Goal: Information Seeking & Learning: Find specific fact

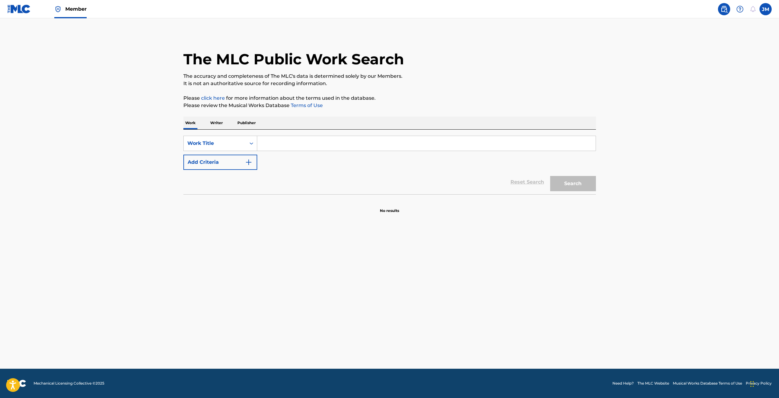
click at [375, 149] on input "Search Form" at bounding box center [426, 143] width 338 height 15
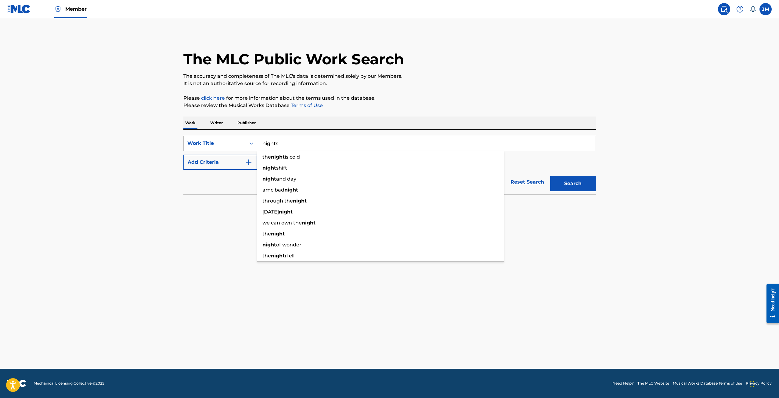
type input "nights"
click at [183, 155] on button "Add Criteria" at bounding box center [220, 162] width 74 height 15
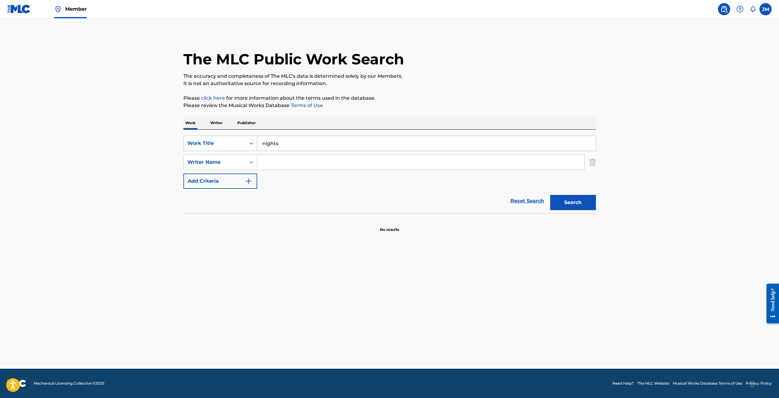
click at [373, 164] on input "Search Form" at bounding box center [420, 162] width 327 height 15
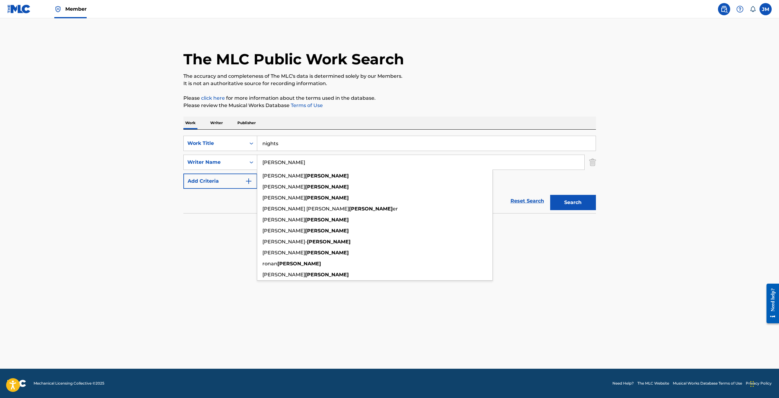
type input "furlong"
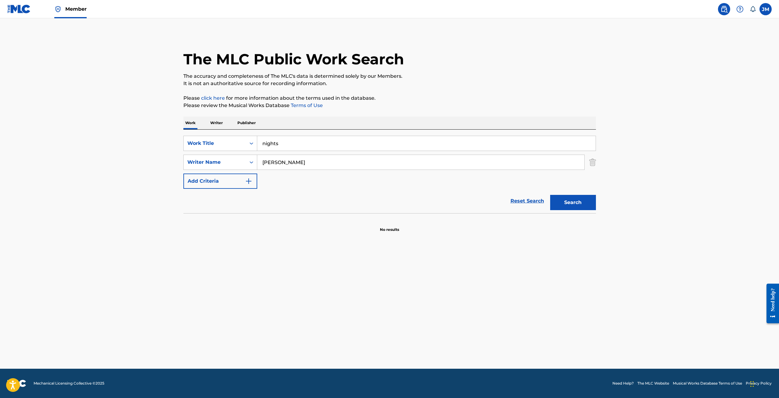
click at [601, 201] on div "The MLC Public Work Search The accuracy and completeness of The MLC's data is d…" at bounding box center [389, 133] width 427 height 199
click at [599, 203] on div "The MLC Public Work Search The accuracy and completeness of The MLC's data is d…" at bounding box center [389, 133] width 427 height 199
click at [589, 205] on button "Search" at bounding box center [573, 202] width 46 height 15
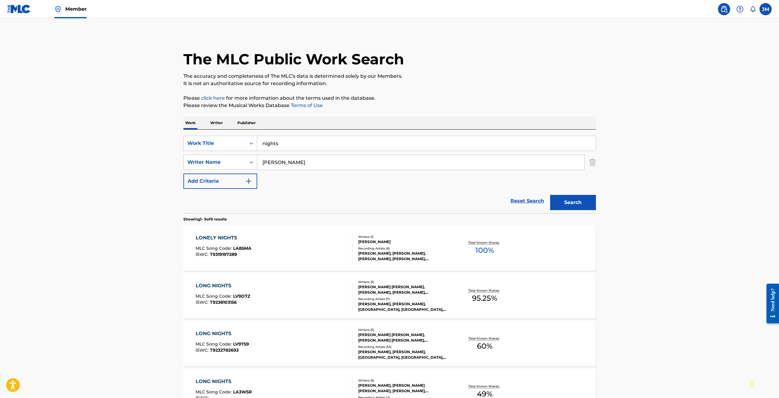
click at [277, 137] on input "nights" at bounding box center [426, 143] width 338 height 15
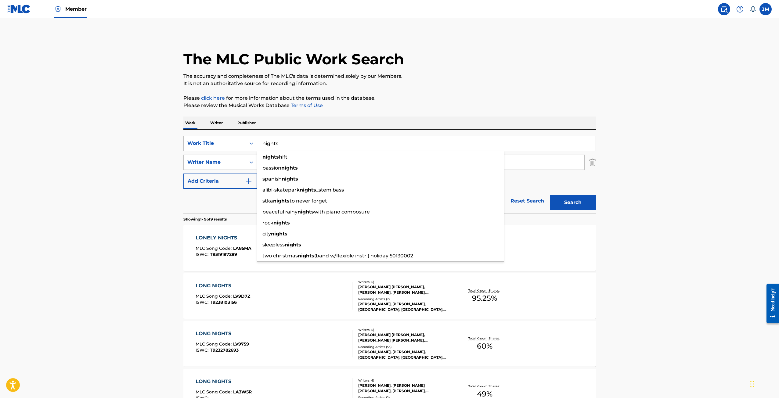
drag, startPoint x: 285, startPoint y: 142, endPoint x: 171, endPoint y: 116, distance: 117.1
click at [189, 125] on div "Work Writer Publisher SearchWithCriteriac3160afc-9aa6-4f5f-ab19-f5d3b556a2ae Wo…" at bounding box center [389, 400] width 412 height 566
type input "the nights"
click at [570, 200] on button "Search" at bounding box center [573, 202] width 46 height 15
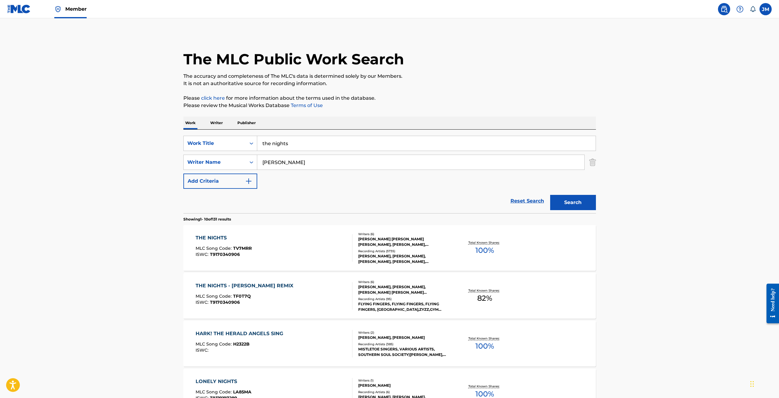
click at [348, 240] on div at bounding box center [349, 247] width 5 height 27
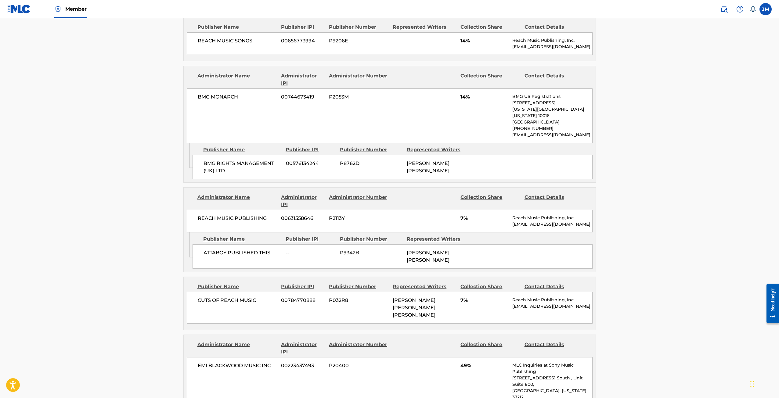
scroll to position [691, 0]
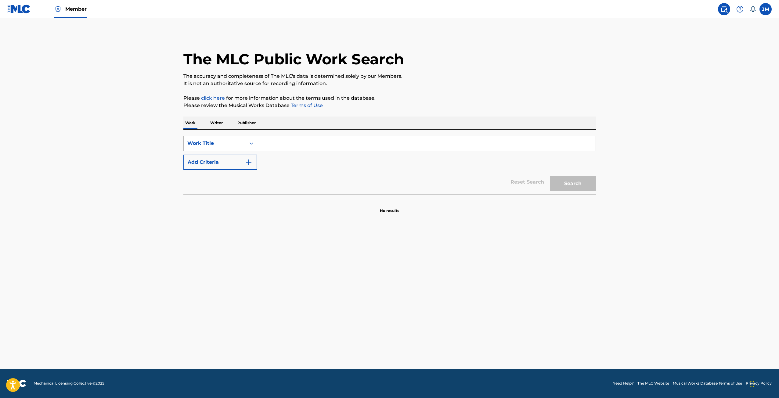
click at [230, 140] on div "Work Title" at bounding box center [214, 143] width 55 height 7
click at [220, 192] on div "Publisher Name" at bounding box center [220, 188] width 73 height 15
click at [221, 125] on p "Writer" at bounding box center [216, 123] width 16 height 13
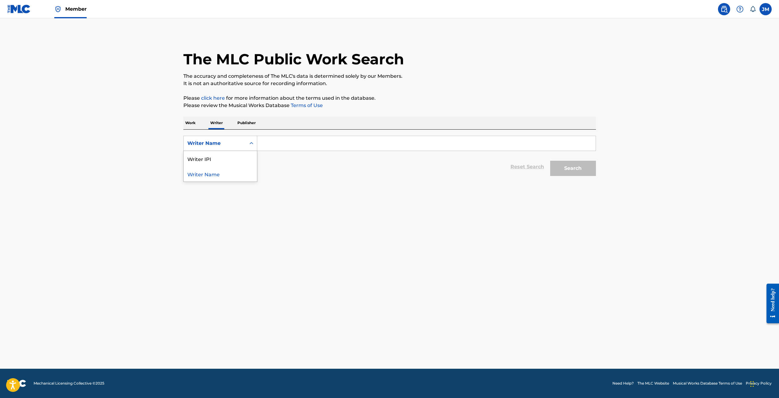
click at [216, 143] on div "Writer Name" at bounding box center [214, 143] width 55 height 7
click at [196, 127] on p "Work" at bounding box center [190, 123] width 14 height 13
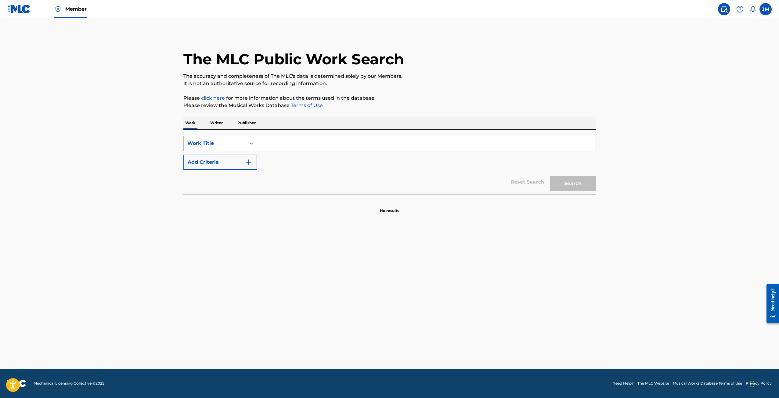
click at [200, 142] on div "Work Title" at bounding box center [214, 143] width 55 height 7
click at [265, 142] on input "Search Form" at bounding box center [426, 143] width 338 height 15
click at [245, 157] on button "Add Criteria" at bounding box center [220, 162] width 74 height 15
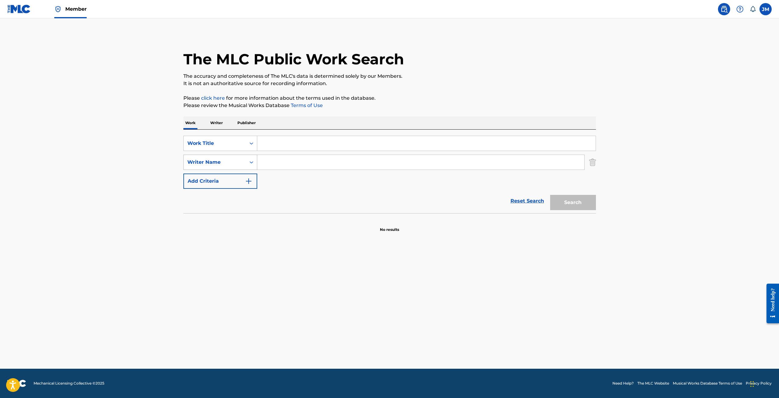
click at [240, 165] on div "Writer Name" at bounding box center [214, 162] width 55 height 7
click at [220, 199] on div "Publisher Name" at bounding box center [220, 192] width 73 height 15
click at [286, 163] on input "Search Form" at bounding box center [420, 162] width 327 height 15
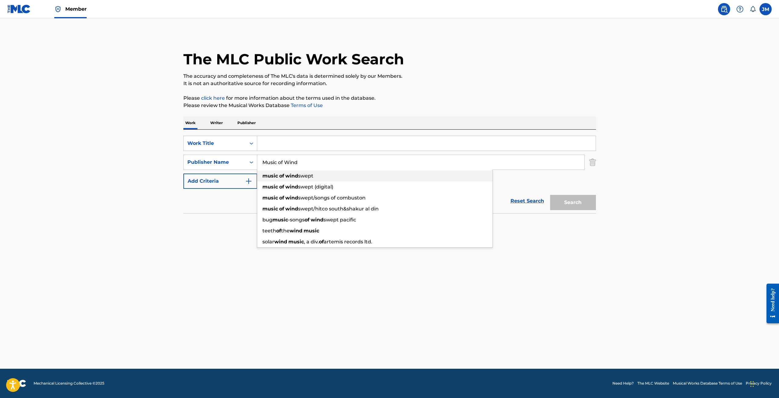
click at [359, 178] on div "music of wind swept" at bounding box center [374, 176] width 235 height 11
type input "music of windswept"
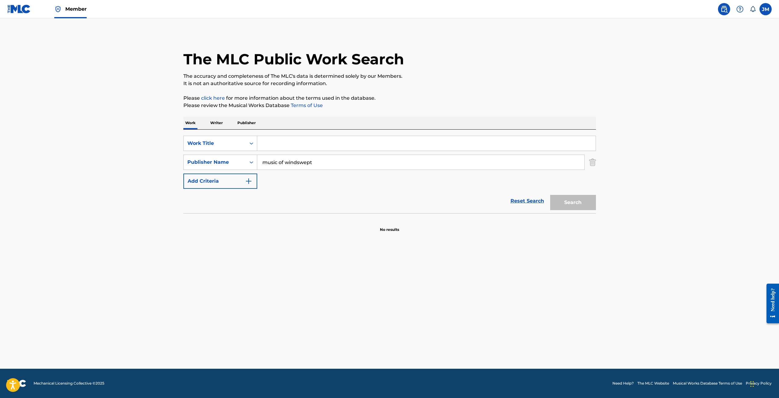
click at [248, 185] on button "Add Criteria" at bounding box center [220, 181] width 74 height 15
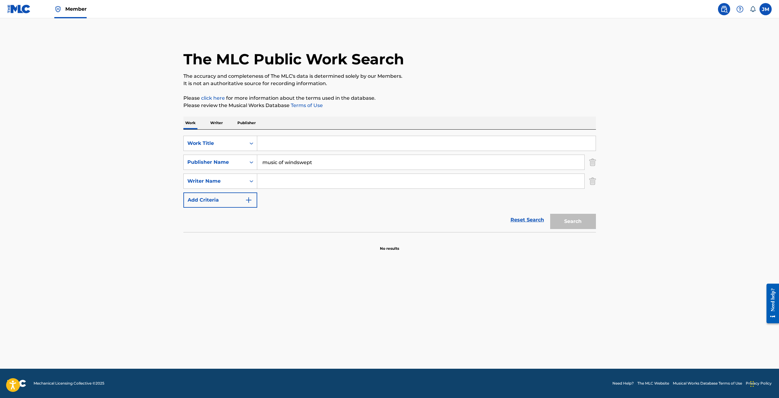
click at [272, 182] on input "Search Form" at bounding box center [420, 181] width 327 height 15
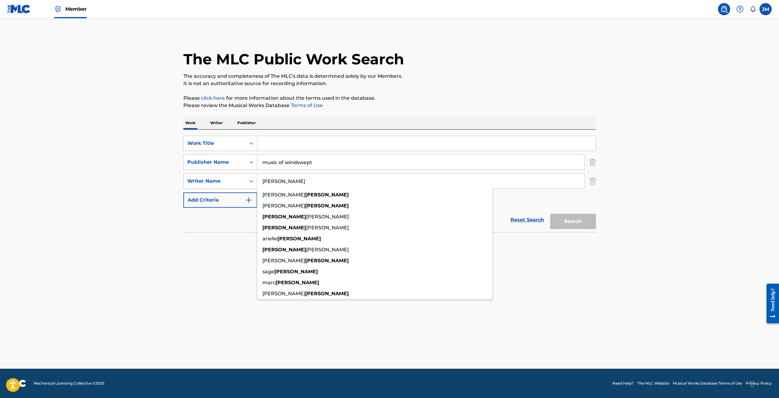
type input "Roberge"
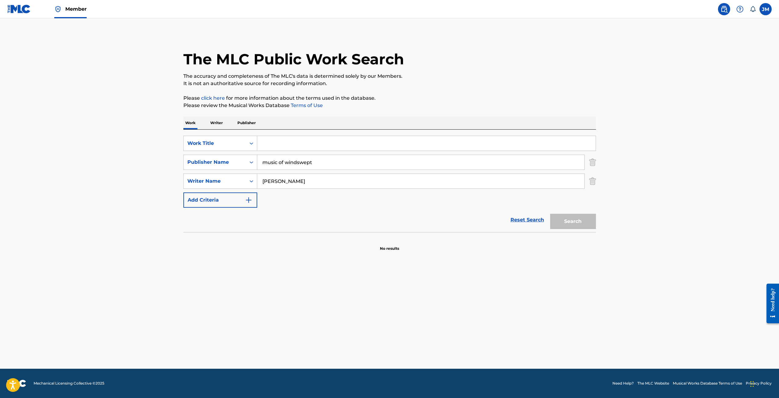
click at [566, 227] on div "Search" at bounding box center [571, 220] width 49 height 24
click at [331, 141] on input "Search Form" at bounding box center [426, 143] width 338 height 15
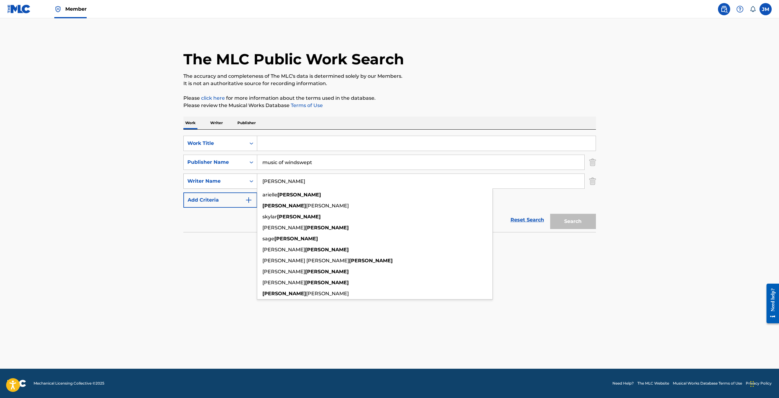
drag, startPoint x: 310, startPoint y: 180, endPoint x: 224, endPoint y: 175, distance: 85.6
click at [224, 175] on div "SearchWithCriteria0facedca-cc65-428c-b6b3-384007f8f2cf Writer Name Roberge arie…" at bounding box center [389, 181] width 412 height 15
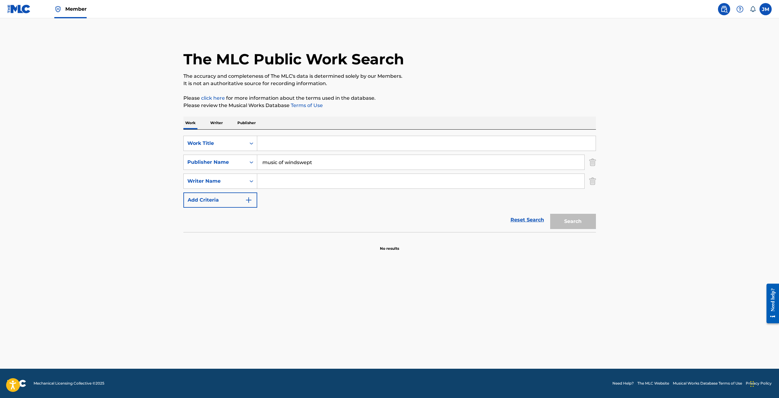
click at [236, 124] on p "Publisher" at bounding box center [246, 123] width 22 height 13
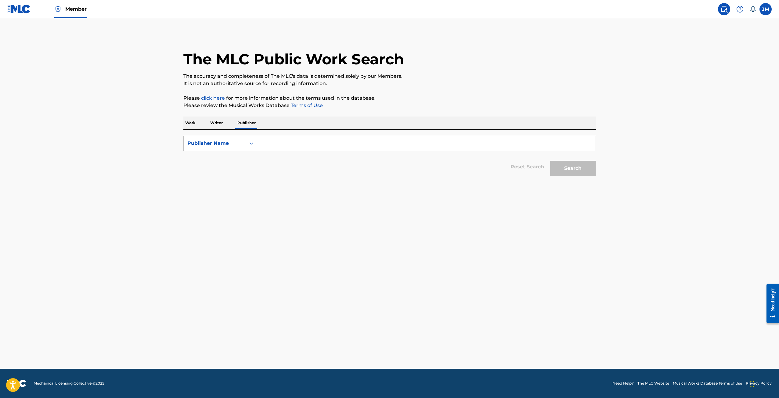
click at [289, 145] on input "Search Form" at bounding box center [426, 143] width 338 height 15
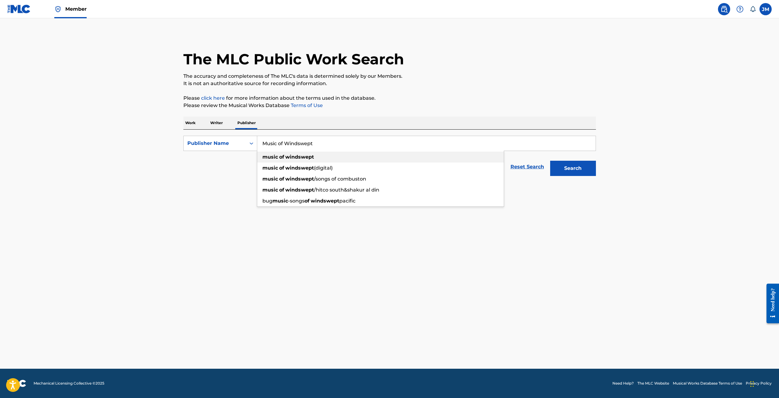
click at [296, 157] on strong "windswept" at bounding box center [299, 157] width 29 height 6
type input "music of windswept"
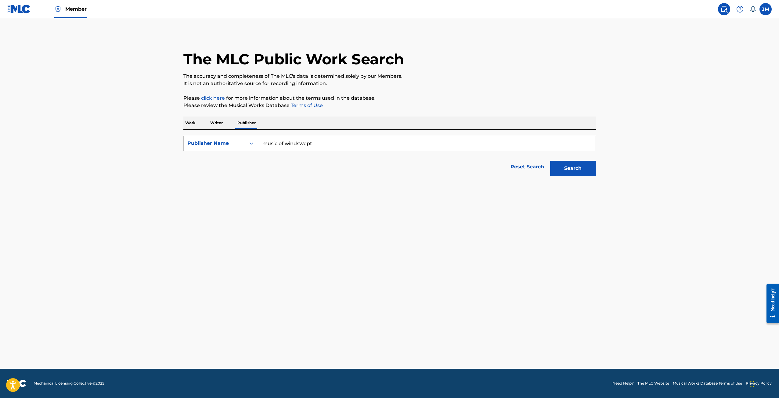
click at [220, 124] on p "Writer" at bounding box center [216, 123] width 16 height 13
click at [276, 139] on input "Search Form" at bounding box center [426, 143] width 338 height 15
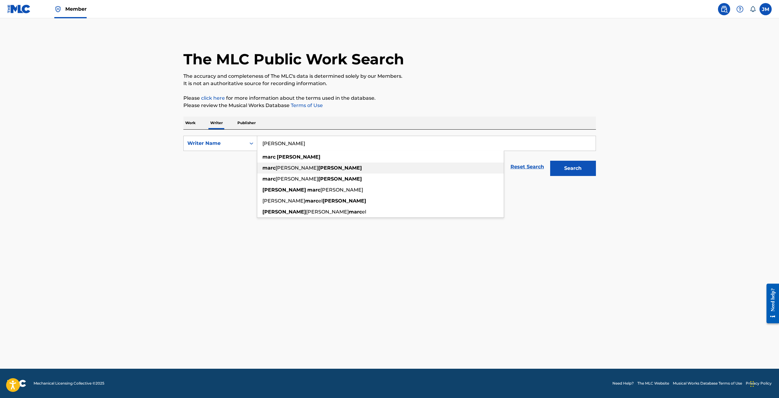
click at [286, 163] on div "marc andrew roberge" at bounding box center [380, 168] width 246 height 11
type input "marc andrew roberge"
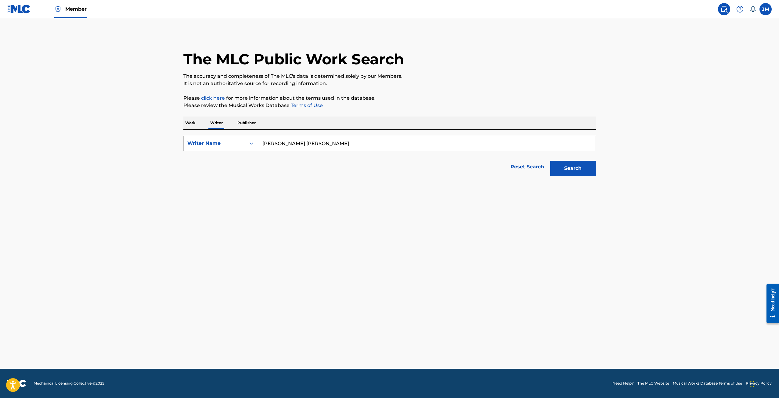
click at [552, 171] on button "Search" at bounding box center [573, 168] width 46 height 15
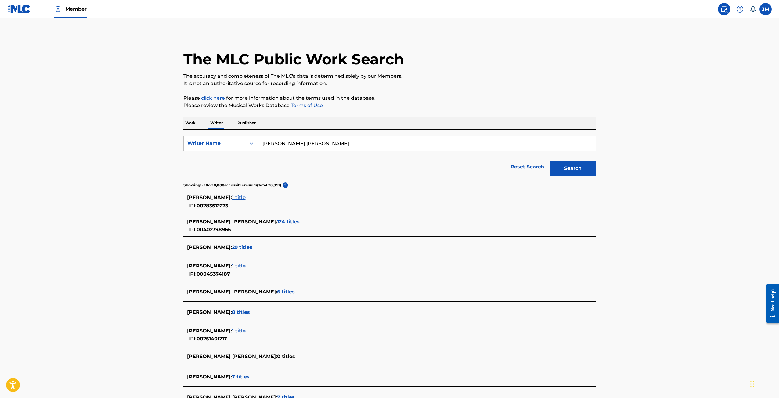
click at [243, 197] on span "1 title" at bounding box center [239, 198] width 14 height 6
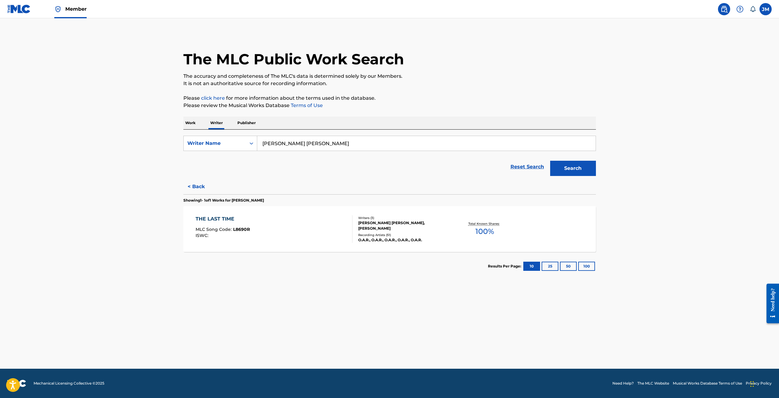
click at [473, 228] on div "Total Known Shares: 100 %" at bounding box center [484, 229] width 69 height 19
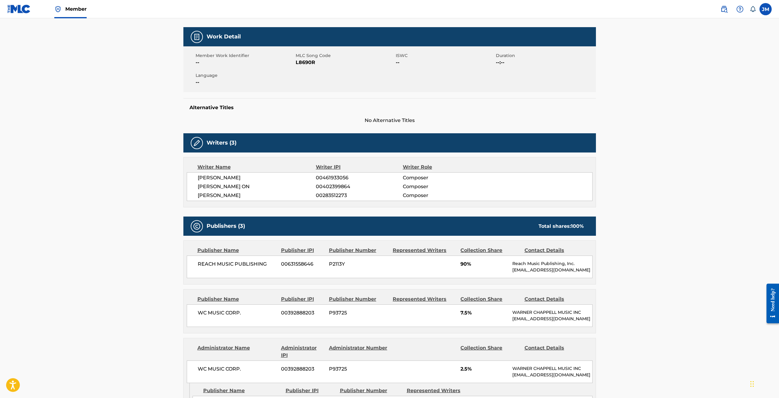
scroll to position [203, 0]
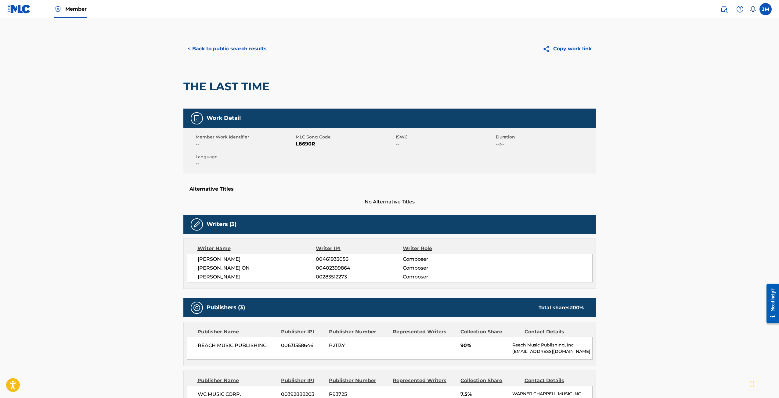
click at [205, 43] on button "< Back to public search results" at bounding box center [227, 48] width 88 height 15
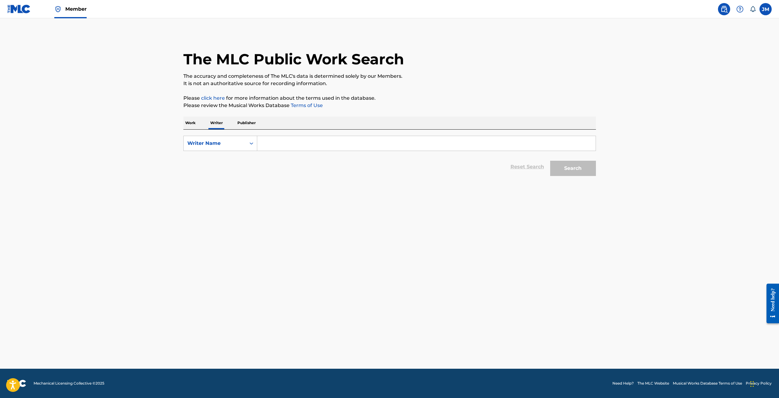
click at [314, 135] on div "SearchWithCriteria5ae97a28-9544-47c7-99b4-5b46e828d786 Writer Name Reset Search…" at bounding box center [389, 154] width 412 height 49
drag, startPoint x: 314, startPoint y: 135, endPoint x: 317, endPoint y: 138, distance: 4.0
click at [315, 135] on div "SearchWithCriteria5ae97a28-9544-47c7-99b4-5b46e828d786 Writer Name Reset Search…" at bounding box center [389, 154] width 412 height 49
click at [317, 138] on input "Search Form" at bounding box center [426, 143] width 338 height 15
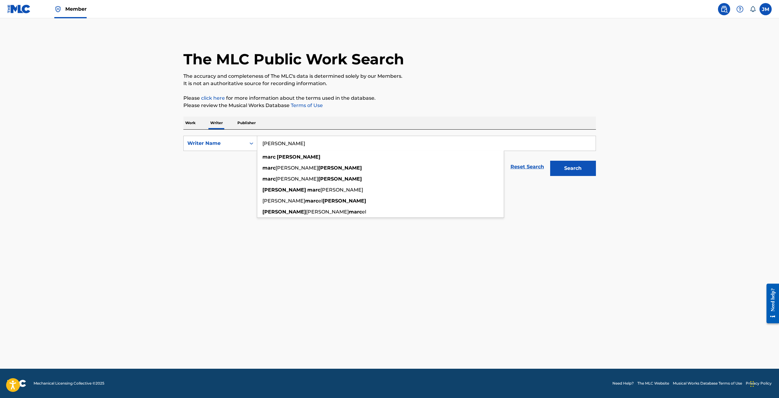
type input "[PERSON_NAME]"
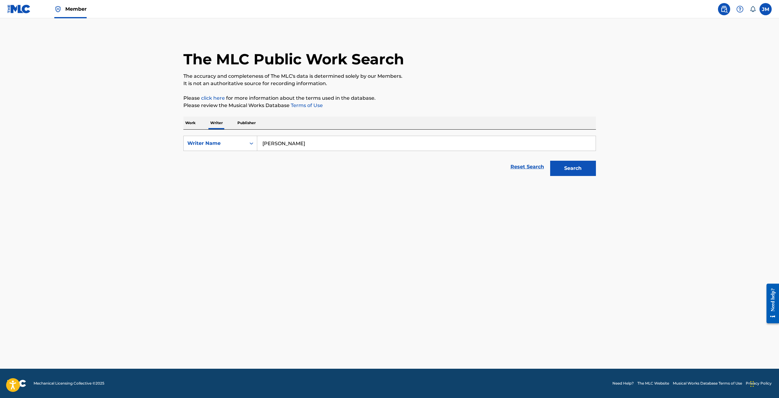
click at [574, 168] on button "Search" at bounding box center [573, 168] width 46 height 15
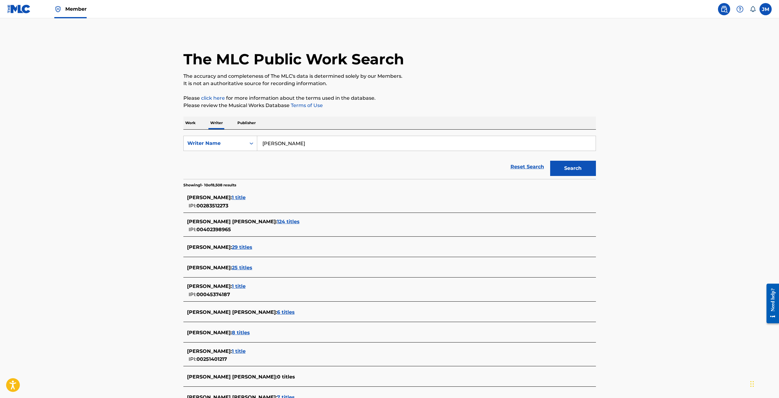
click at [277, 310] on span "6 titles" at bounding box center [286, 312] width 18 height 6
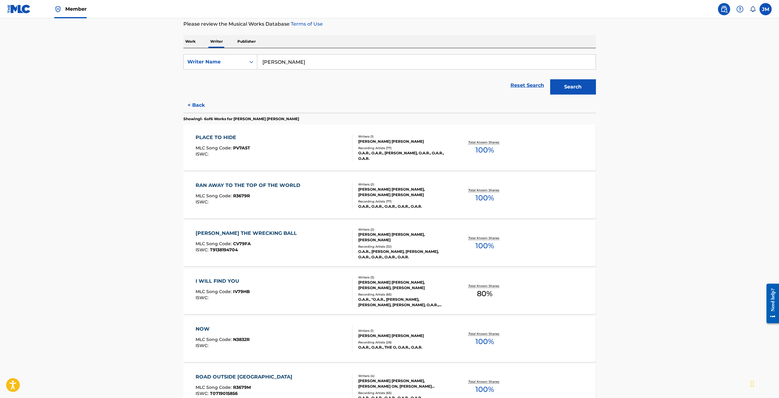
scroll to position [122, 0]
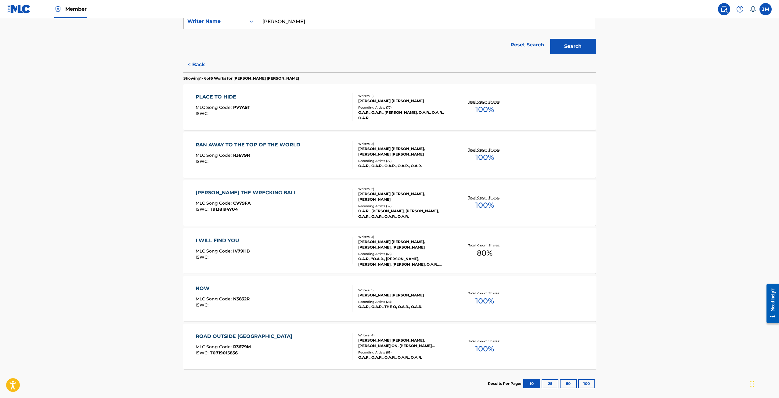
click at [249, 246] on div "I WILL FIND YOU MLC Song Code : IV79HB ISWC :" at bounding box center [223, 250] width 54 height 27
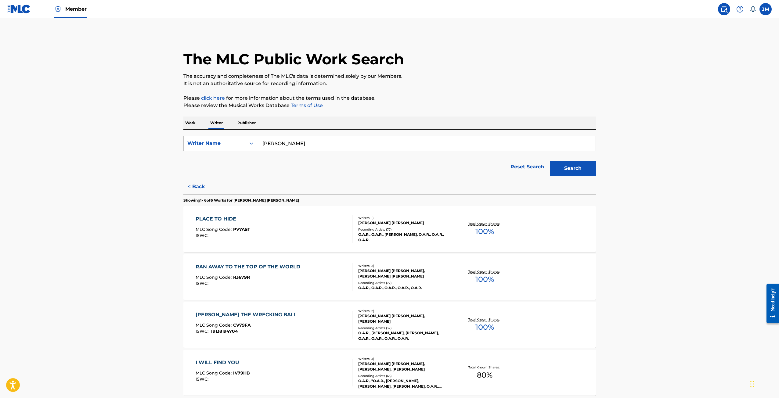
click at [250, 233] on div "PLACE TO HIDE MLC Song Code : PV7A5T ISWC :" at bounding box center [274, 228] width 157 height 27
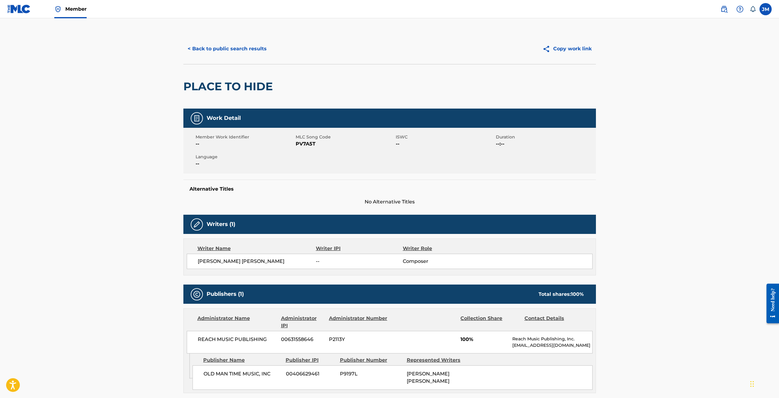
scroll to position [122, 0]
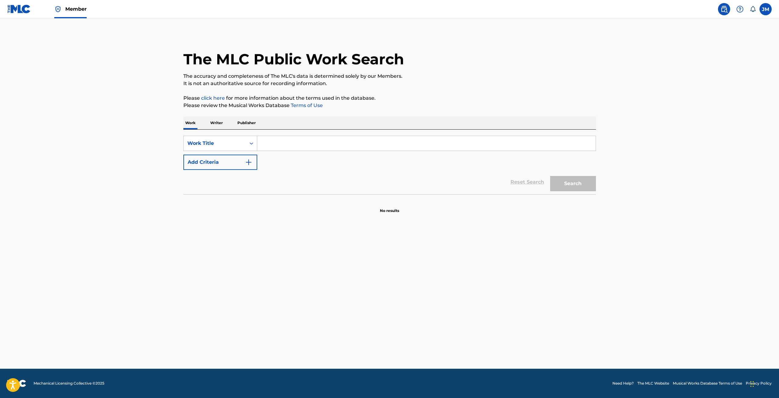
click at [311, 142] on input "Search Form" at bounding box center [426, 143] width 338 height 15
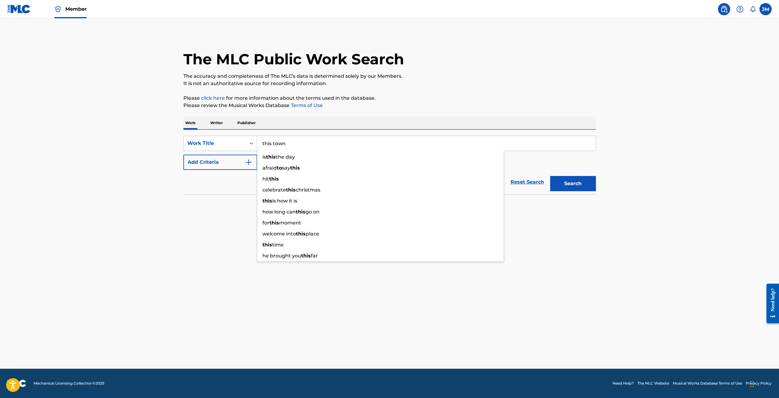
type input "this town"
click at [183, 155] on button "Add Criteria" at bounding box center [220, 162] width 74 height 15
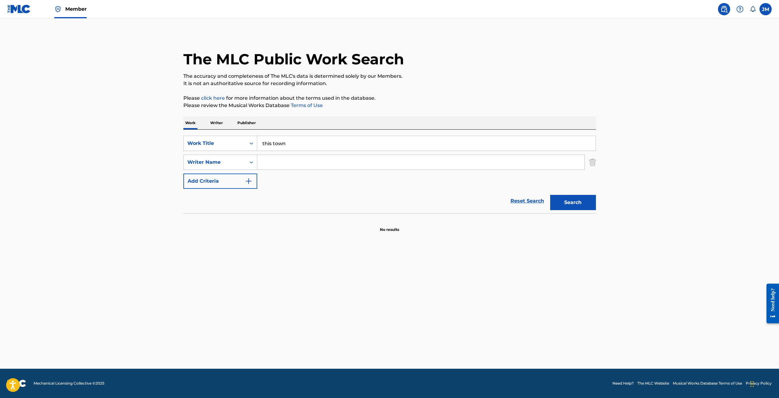
click at [283, 163] on input "Search Form" at bounding box center [420, 162] width 327 height 15
type input "o.a.r."
click at [550, 195] on button "Search" at bounding box center [573, 202] width 46 height 15
click at [222, 120] on p "Writer" at bounding box center [216, 123] width 16 height 13
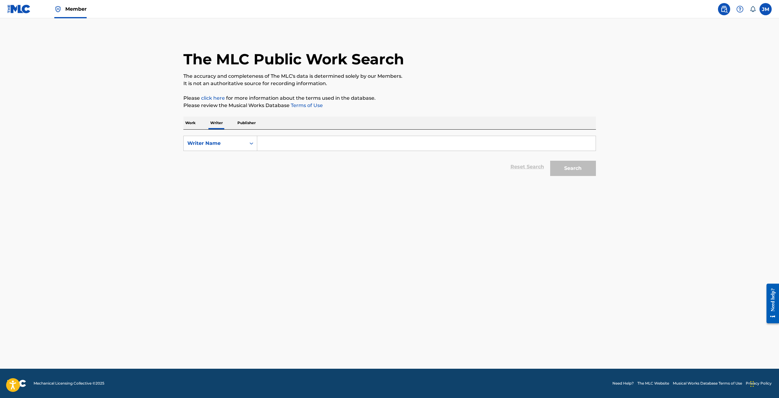
click at [482, 147] on input "Search Form" at bounding box center [426, 143] width 338 height 15
click at [481, 146] on input "Search Form" at bounding box center [426, 143] width 338 height 15
click at [412, 142] on input "Search Form" at bounding box center [426, 143] width 338 height 15
click at [196, 124] on p "Work" at bounding box center [190, 123] width 14 height 13
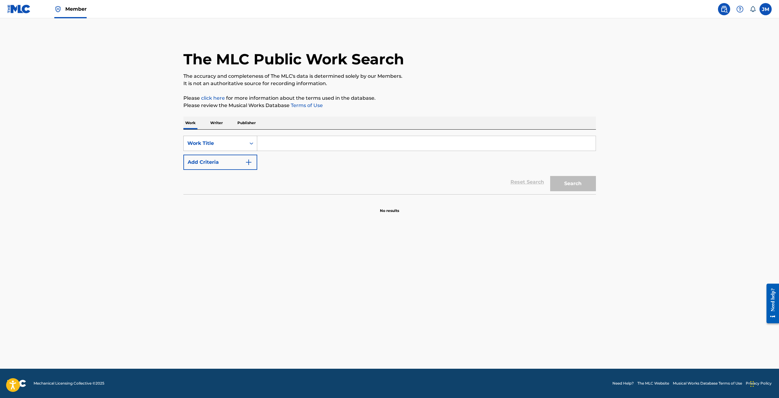
click at [223, 148] on div "Work Title" at bounding box center [215, 144] width 62 height 12
click at [268, 143] on input "Search Form" at bounding box center [426, 143] width 338 height 15
click at [247, 160] on img "Search Form" at bounding box center [248, 162] width 7 height 7
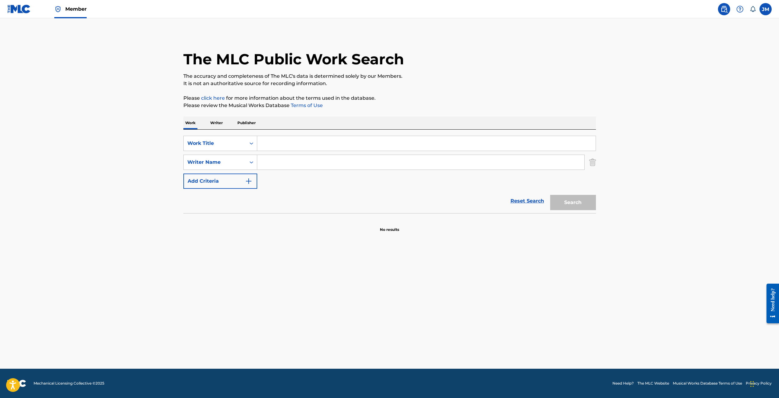
click at [274, 164] on input "Search Form" at bounding box center [420, 162] width 327 height 15
type input "d"
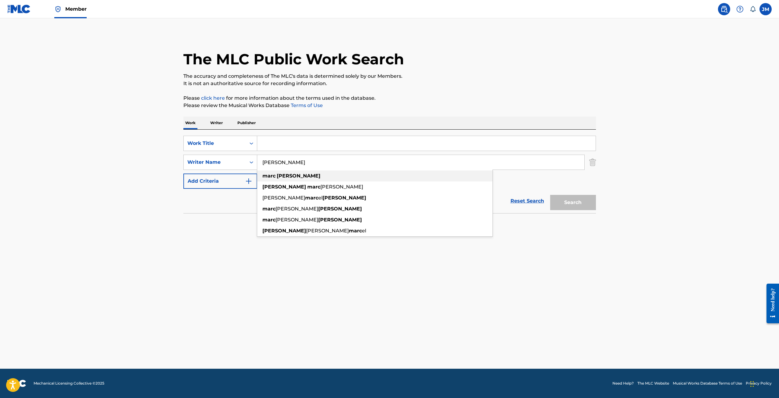
click at [270, 173] on strong "marc" at bounding box center [268, 176] width 13 height 6
type input "[PERSON_NAME]"
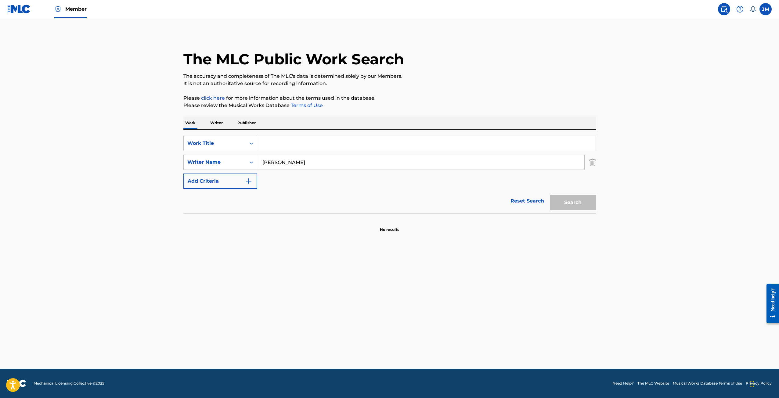
click at [572, 191] on div "Search" at bounding box center [571, 201] width 49 height 24
click at [268, 144] on input "Search Form" at bounding box center [426, 143] width 338 height 15
type input "a"
click at [587, 203] on button "Search" at bounding box center [573, 202] width 46 height 15
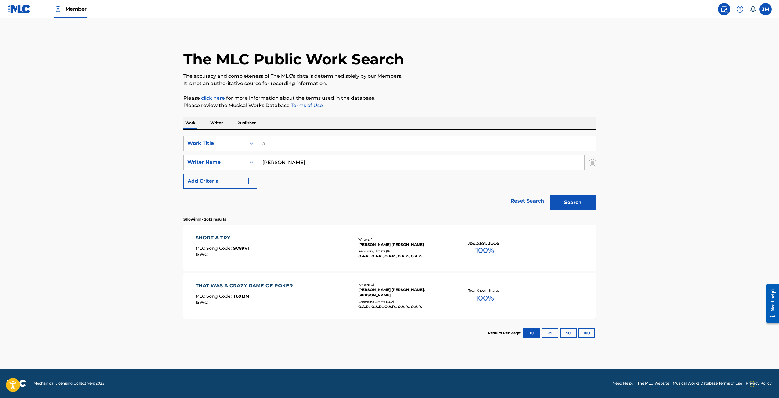
click at [245, 184] on img "Search Form" at bounding box center [248, 181] width 7 height 7
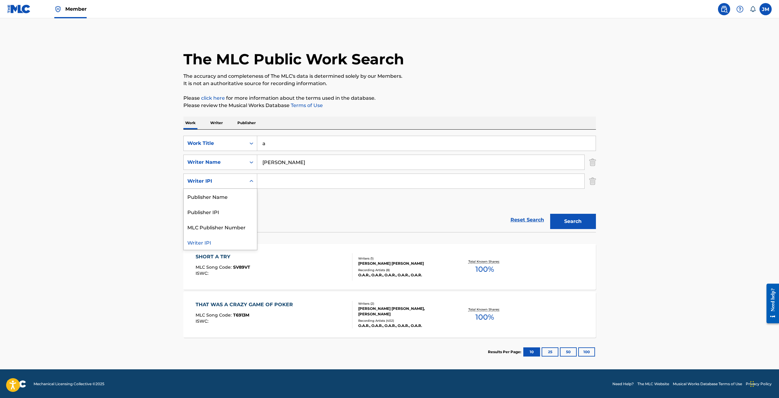
click at [257, 179] on div "Search Form" at bounding box center [251, 181] width 11 height 11
click at [260, 140] on input "a" at bounding box center [426, 143] width 338 height 15
click at [274, 145] on input "a" at bounding box center [426, 143] width 338 height 15
click at [276, 160] on input "[PERSON_NAME]" at bounding box center [420, 162] width 327 height 15
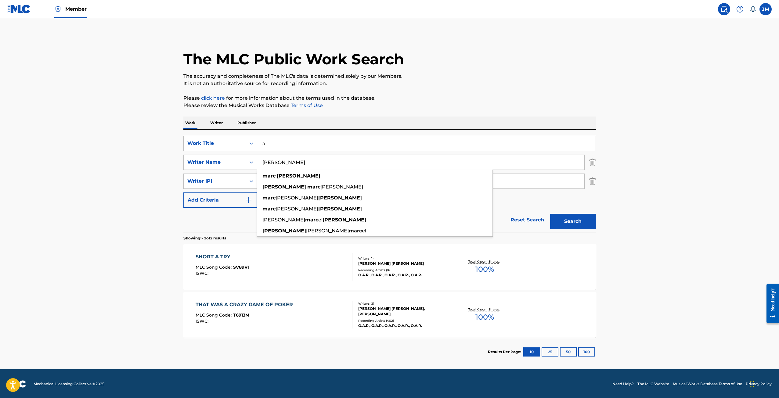
drag, startPoint x: 276, startPoint y: 160, endPoint x: 251, endPoint y: 154, distance: 25.4
click at [251, 154] on div "SearchWithCriteria15a34225-46b9-415a-b3d5-a7deff46d758 Work Title a SearchWithC…" at bounding box center [389, 172] width 412 height 72
type input "[PERSON_NAME]"
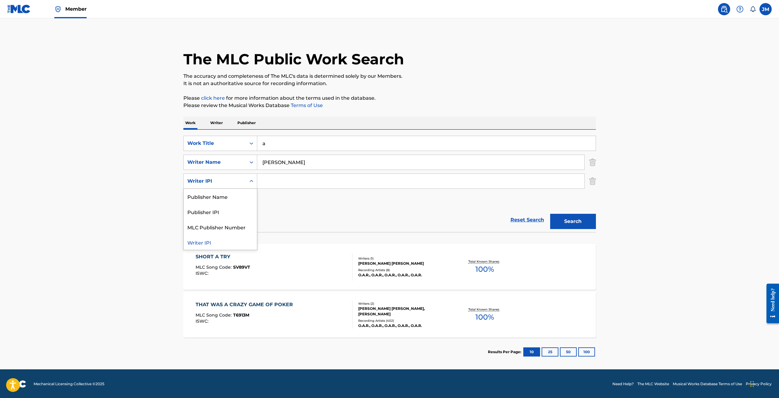
click at [236, 182] on div "Writer IPI" at bounding box center [214, 181] width 55 height 7
drag, startPoint x: 232, startPoint y: 199, endPoint x: 241, endPoint y: 194, distance: 10.8
click at [232, 199] on div "Publisher Name" at bounding box center [220, 196] width 73 height 15
click at [273, 181] on input "Search Form" at bounding box center [420, 181] width 327 height 15
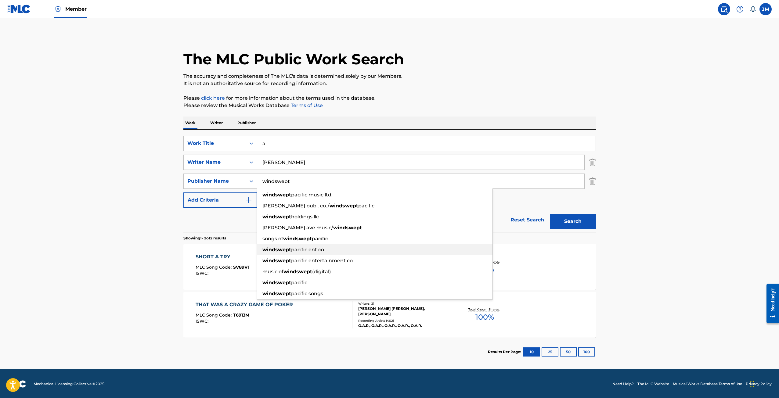
type input "windswept"
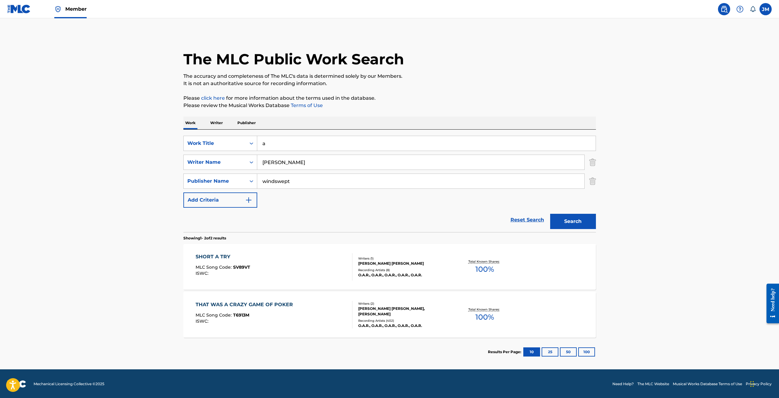
click at [636, 273] on main "The MLC Public Work Search The accuracy and completeness of The MLC's data is d…" at bounding box center [389, 193] width 779 height 351
click at [579, 222] on button "Search" at bounding box center [573, 221] width 46 height 15
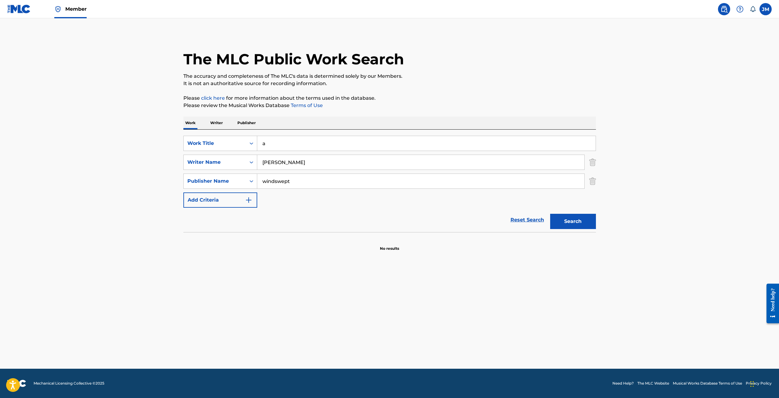
click at [302, 137] on input "a" at bounding box center [426, 143] width 338 height 15
drag, startPoint x: 257, startPoint y: 130, endPoint x: 205, endPoint y: 122, distance: 52.9
click at [205, 122] on div "Work Writer Publisher SearchWithCriteria15a34225-46b9-415a-b3d5-a7deff46d758 Wo…" at bounding box center [389, 184] width 412 height 135
click at [573, 213] on div "Search" at bounding box center [571, 220] width 49 height 24
click at [574, 215] on button "Search" at bounding box center [573, 221] width 46 height 15
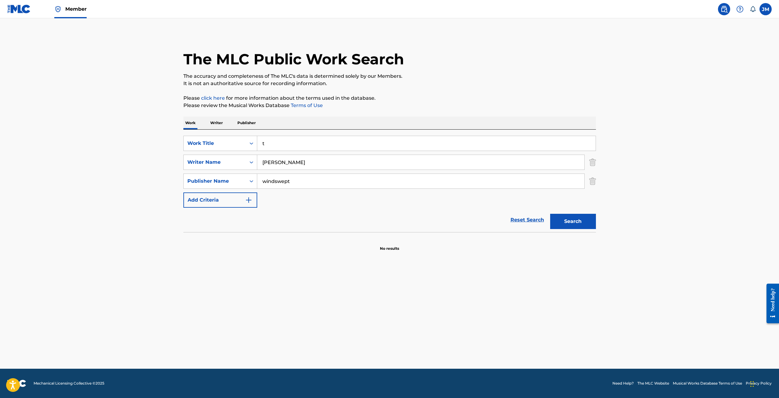
click at [291, 144] on input "t" at bounding box center [426, 143] width 338 height 15
click at [570, 222] on button "Search" at bounding box center [573, 221] width 46 height 15
click at [328, 144] on input "t" at bounding box center [426, 143] width 338 height 15
type input "this town"
click at [550, 214] on button "Search" at bounding box center [573, 221] width 46 height 15
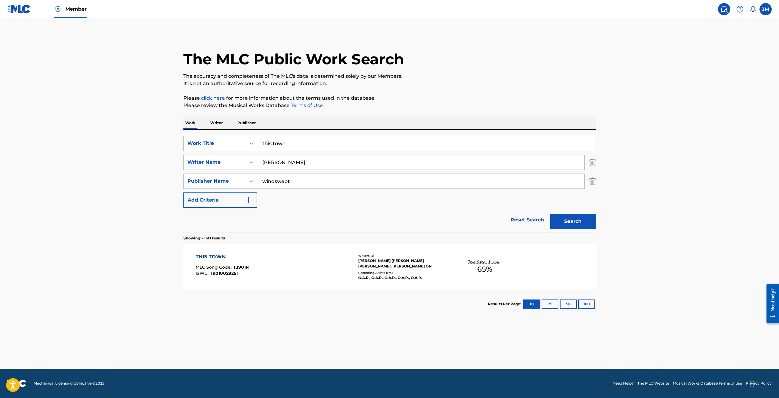
drag, startPoint x: 246, startPoint y: 128, endPoint x: 228, endPoint y: 126, distance: 18.1
click at [228, 126] on div "Work Writer Publisher SearchWithCriteria15a34225-46b9-415a-b3d5-a7deff46d758 Wo…" at bounding box center [389, 218] width 412 height 202
click at [382, 253] on div "THIS TOWN MLC Song Code : T3901R ISWC : T9010029251 Writers ( 3 ) [PERSON_NAME]…" at bounding box center [389, 267] width 412 height 46
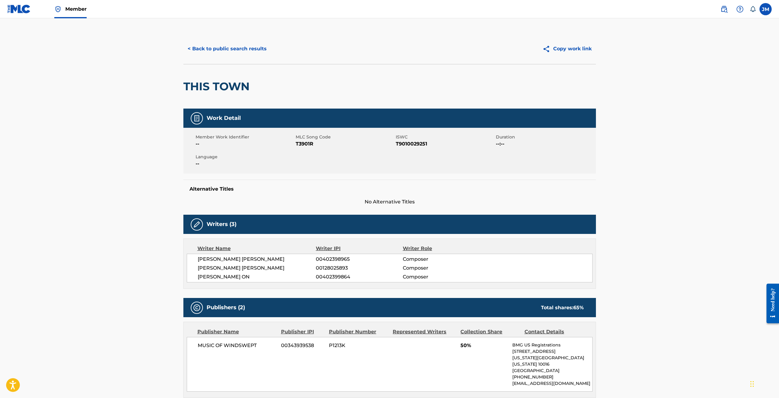
scroll to position [81, 0]
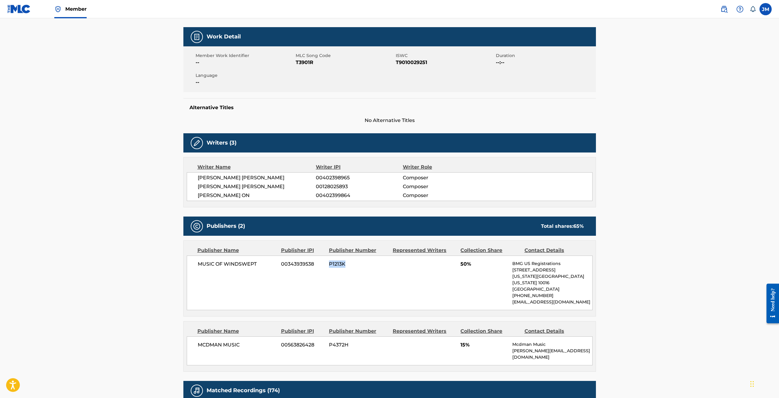
drag, startPoint x: 345, startPoint y: 267, endPoint x: 326, endPoint y: 263, distance: 19.3
click at [326, 263] on div "MUSIC OF WINDSWEPT 00343939538 P1213K 50% BMG US Registrations [STREET_ADDRESS]…" at bounding box center [390, 283] width 406 height 55
copy div "P1213K"
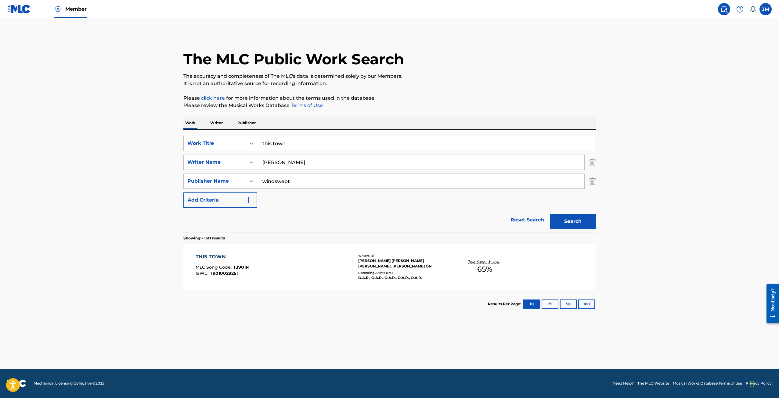
click at [237, 125] on p "Publisher" at bounding box center [246, 123] width 22 height 13
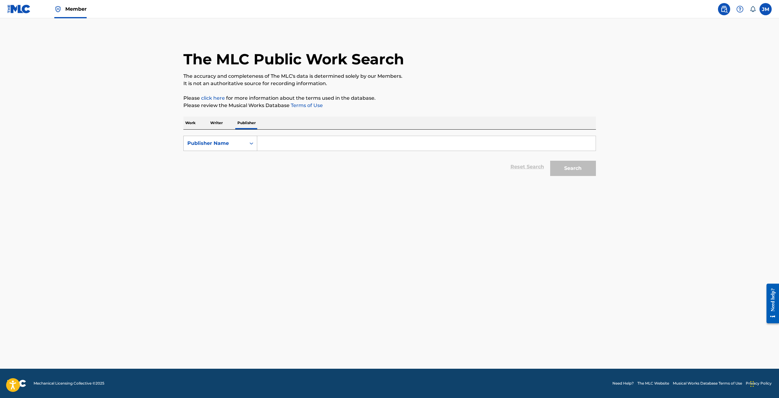
click at [224, 141] on div "Publisher Name" at bounding box center [214, 143] width 55 height 7
click at [329, 245] on main "The MLC Public Work Search The accuracy and completeness of The MLC's data is d…" at bounding box center [389, 193] width 779 height 350
click at [192, 123] on p "Work" at bounding box center [190, 123] width 14 height 13
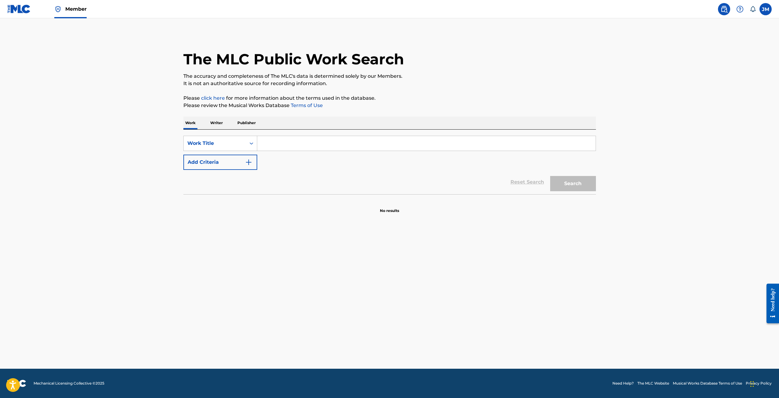
click at [306, 149] on input "Search Form" at bounding box center [426, 143] width 338 height 15
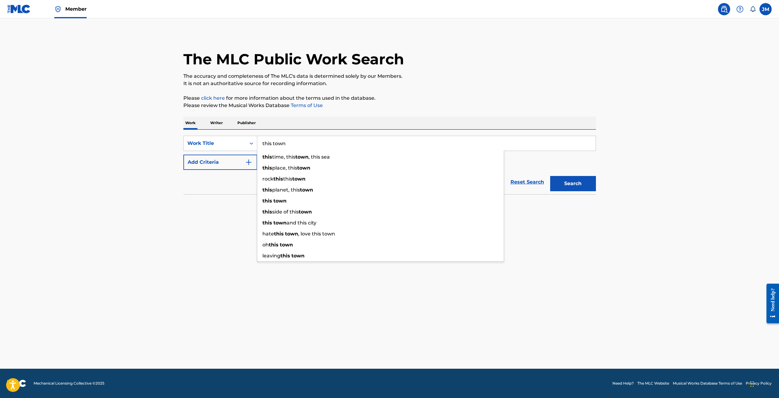
type input "this town"
click at [550, 176] on button "Search" at bounding box center [573, 183] width 46 height 15
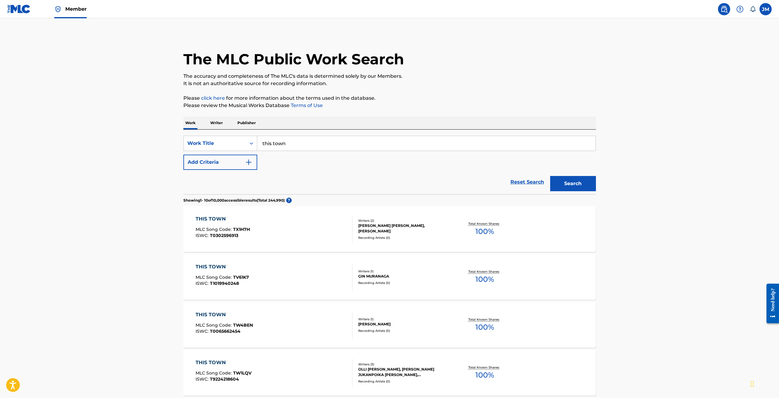
click at [231, 237] on span "T0302596913" at bounding box center [224, 235] width 28 height 5
click at [246, 156] on button "Add Criteria" at bounding box center [220, 162] width 74 height 15
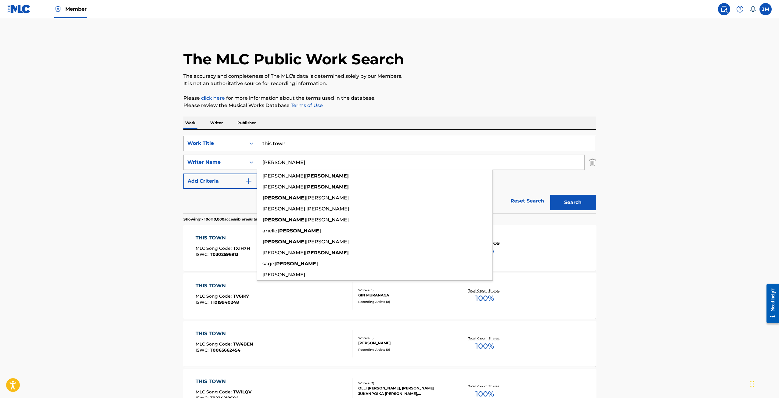
type input "[PERSON_NAME]"
click at [550, 195] on button "Search" at bounding box center [573, 202] width 46 height 15
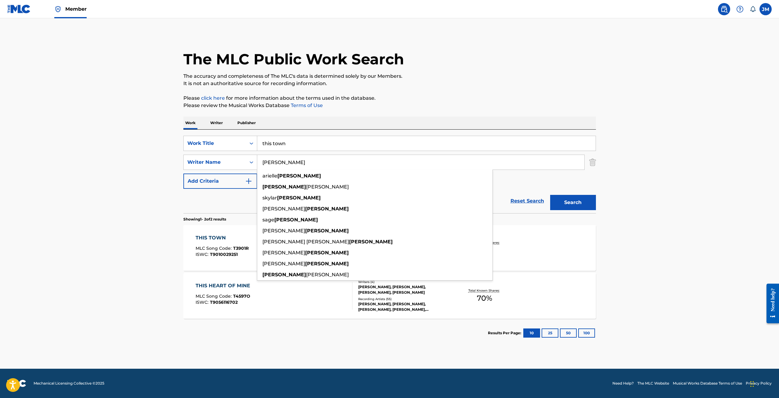
click at [542, 242] on div "THIS TOWN MLC Song Code : T3901R ISWC : T9010029251 Writers ( 3 ) [PERSON_NAME]…" at bounding box center [389, 248] width 412 height 46
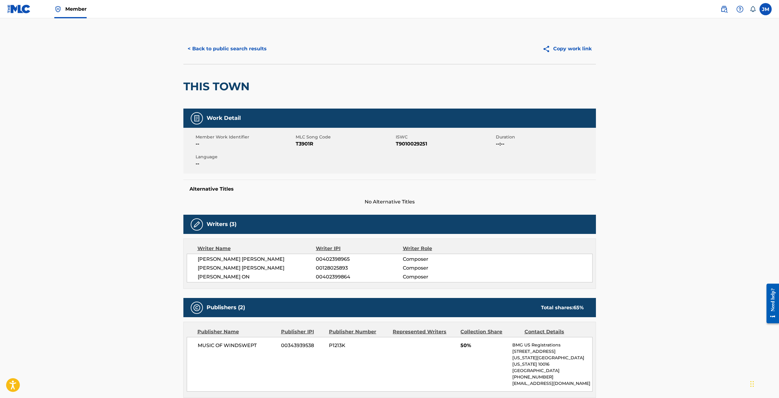
click at [308, 142] on span "T3901R" at bounding box center [345, 143] width 99 height 7
copy span "T3901R"
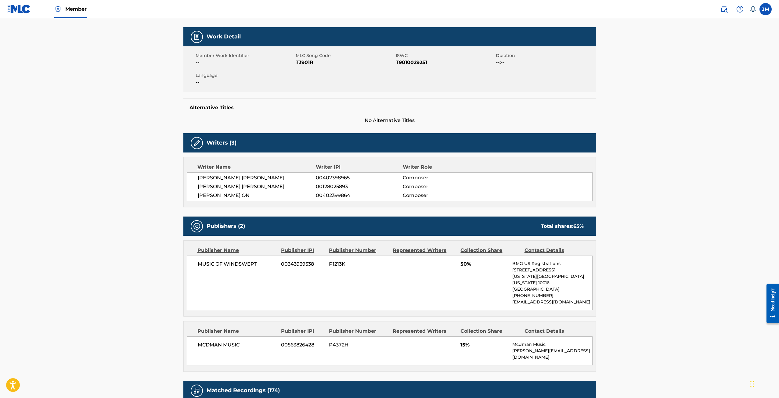
click at [257, 264] on span "MUSIC OF WINDSWEPT" at bounding box center [237, 263] width 79 height 7
drag, startPoint x: 347, startPoint y: 264, endPoint x: 329, endPoint y: 264, distance: 17.7
click at [329, 264] on span "P1213K" at bounding box center [358, 263] width 59 height 7
copy span "P1213K"
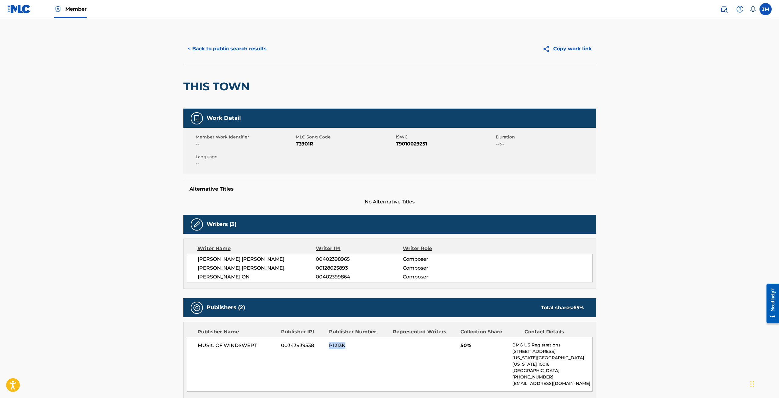
click at [211, 48] on button "< Back to public search results" at bounding box center [227, 48] width 88 height 15
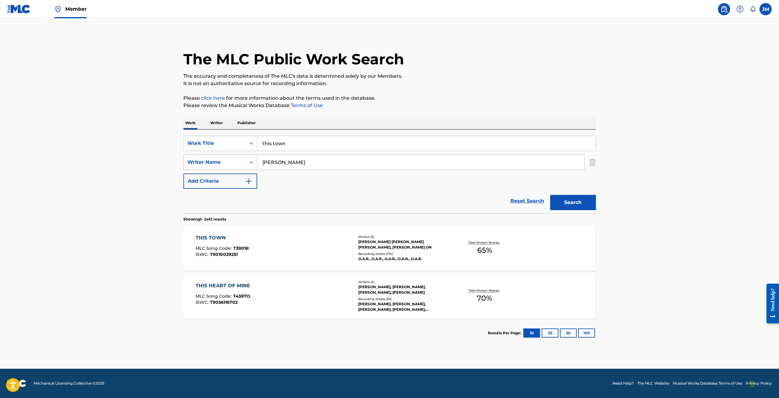
drag, startPoint x: 318, startPoint y: 140, endPoint x: 231, endPoint y: 159, distance: 88.7
click at [231, 159] on div "SearchWithCriteria15a34225-46b9-415a-b3d5-a7deff46d758 Work Title this town Sea…" at bounding box center [389, 162] width 412 height 53
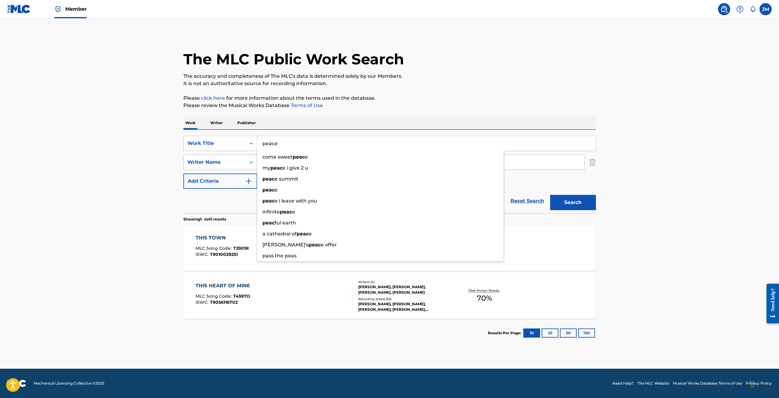
type input "peace"
click at [550, 195] on button "Search" at bounding box center [573, 202] width 46 height 15
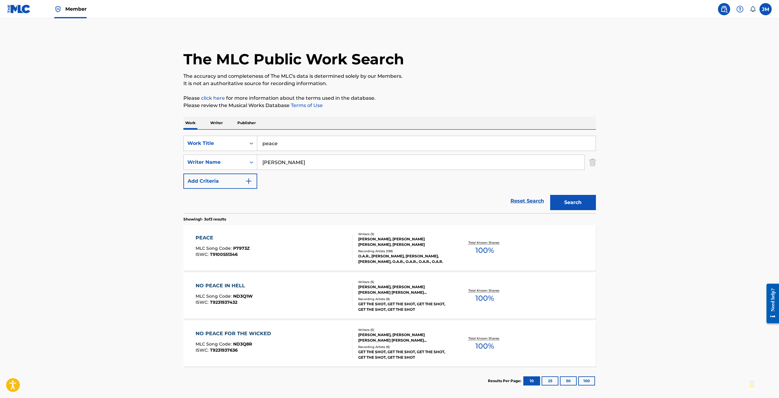
click at [318, 251] on div "PEACE MLC Song Code : P7973Z ISWC : T9100551346" at bounding box center [274, 247] width 157 height 27
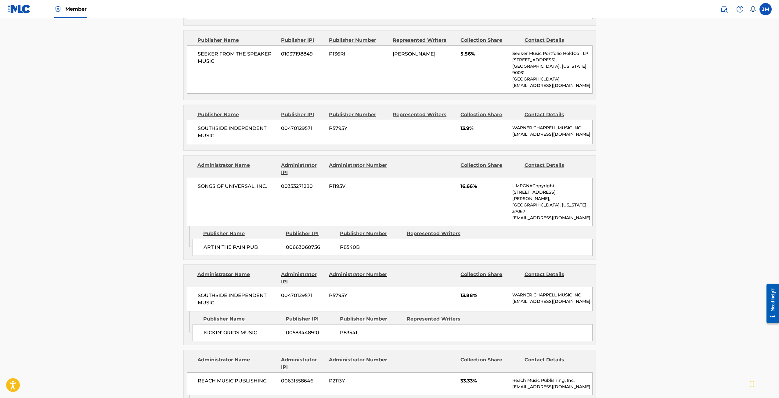
scroll to position [569, 0]
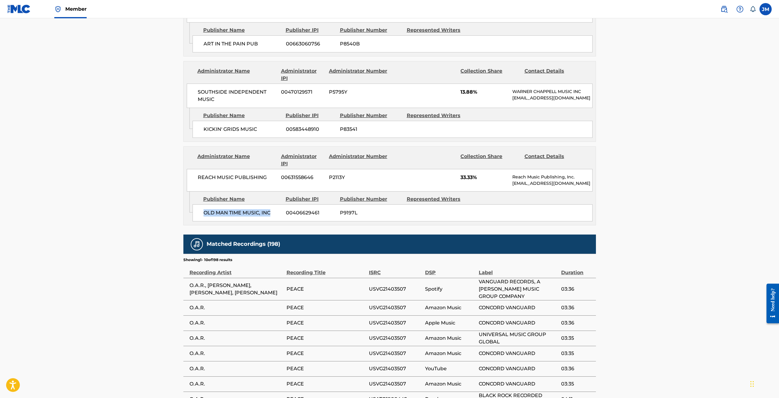
drag, startPoint x: 273, startPoint y: 190, endPoint x: 201, endPoint y: 183, distance: 72.3
click at [201, 204] on div "OLD MAN TIME MUSIC, INC 00406629461 P9197L" at bounding box center [392, 212] width 400 height 17
